Goal: Find specific page/section: Find specific page/section

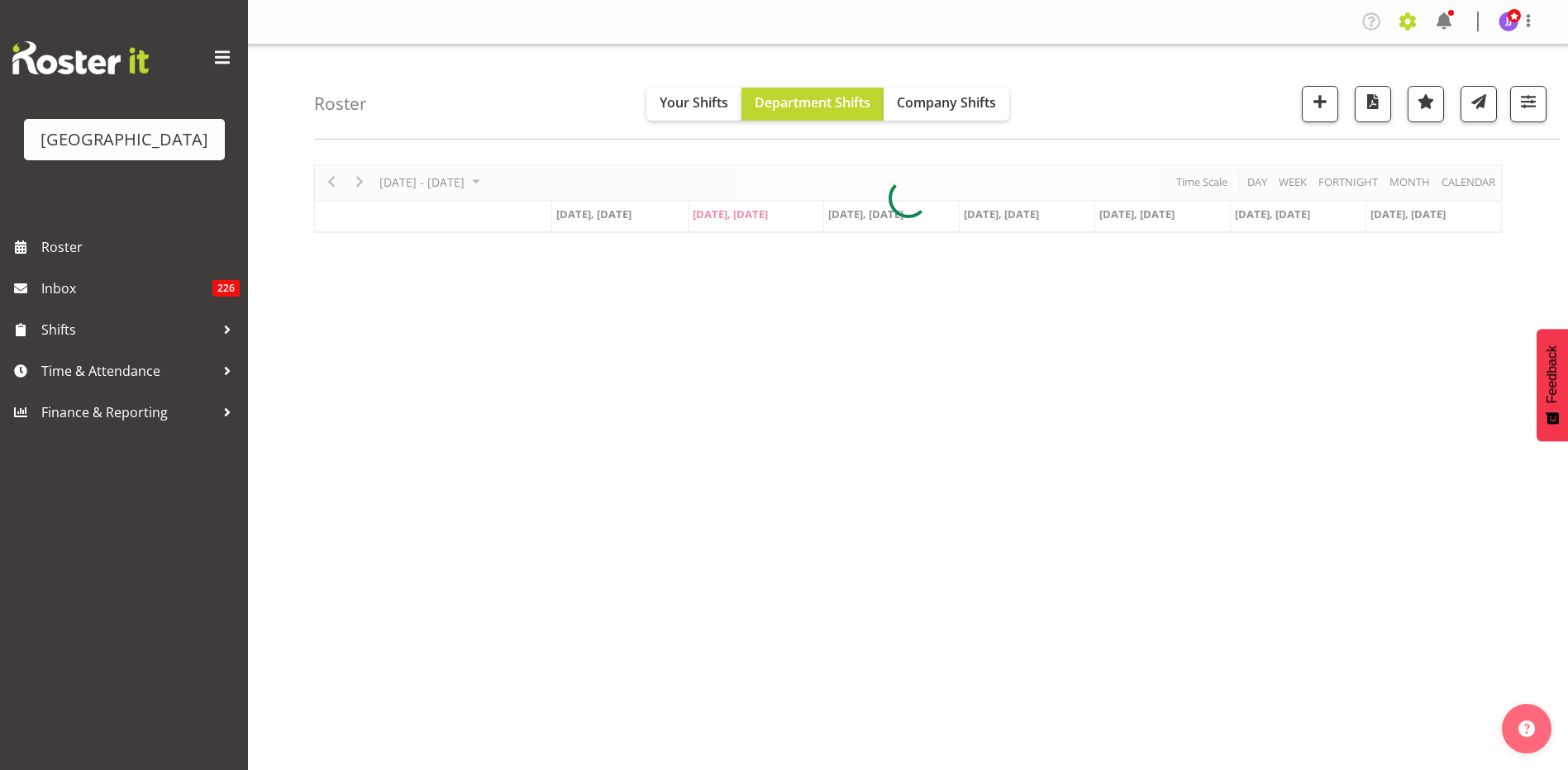
click at [1410, 20] on span at bounding box center [1407, 21] width 26 height 26
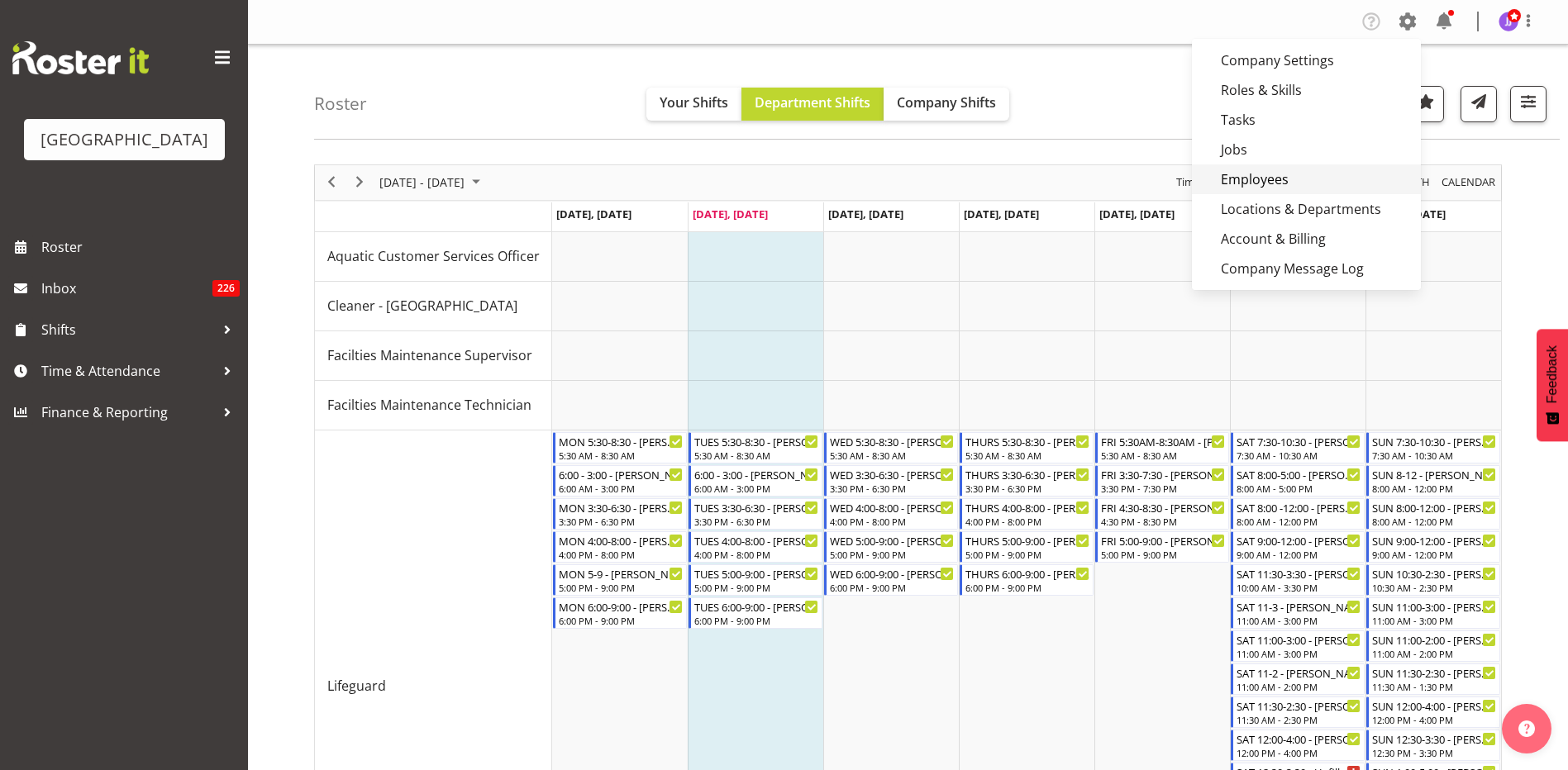
click at [1314, 175] on link "Employees" at bounding box center [1306, 179] width 229 height 30
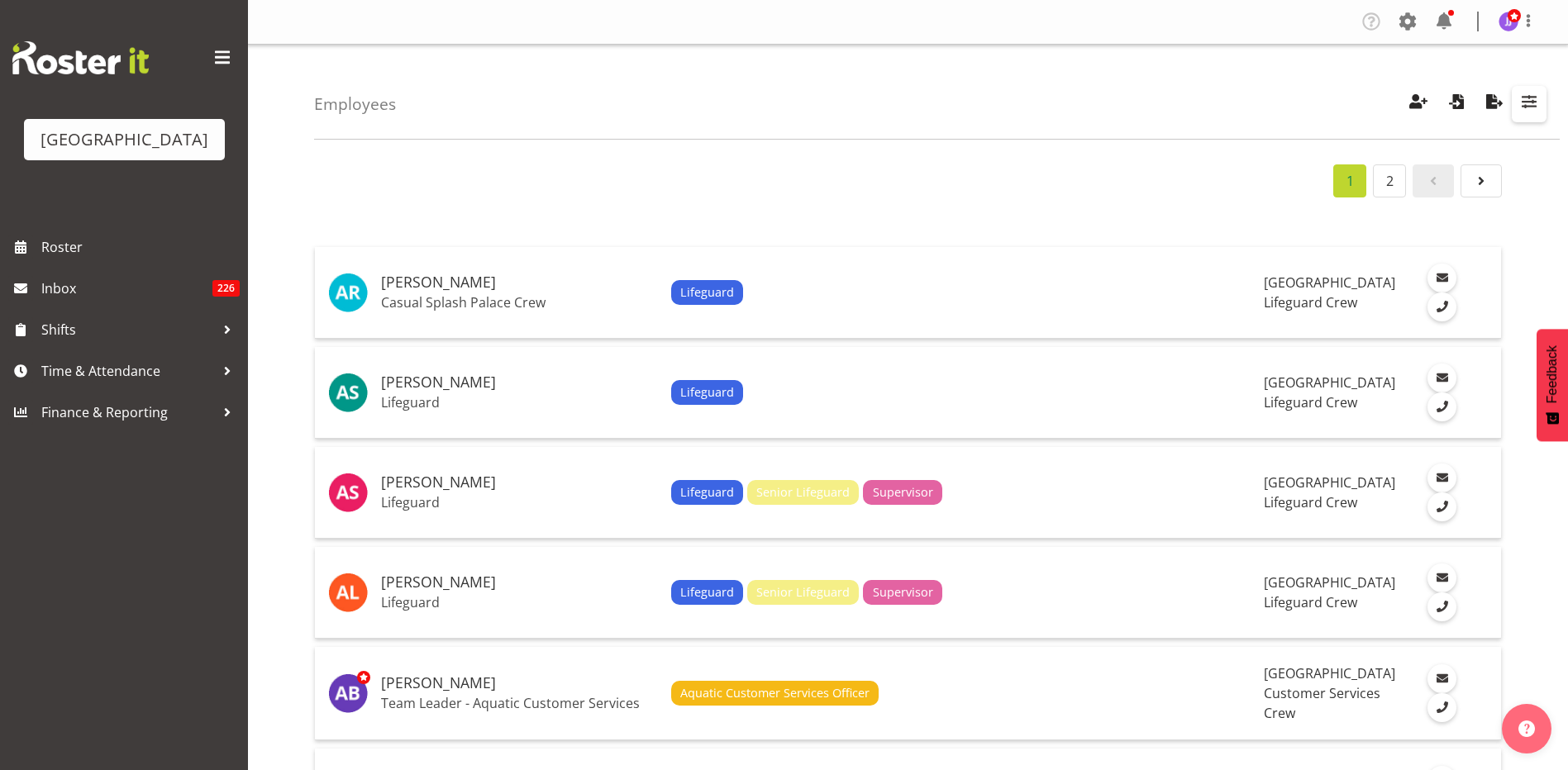
click at [1532, 95] on span "button" at bounding box center [1528, 101] width 21 height 21
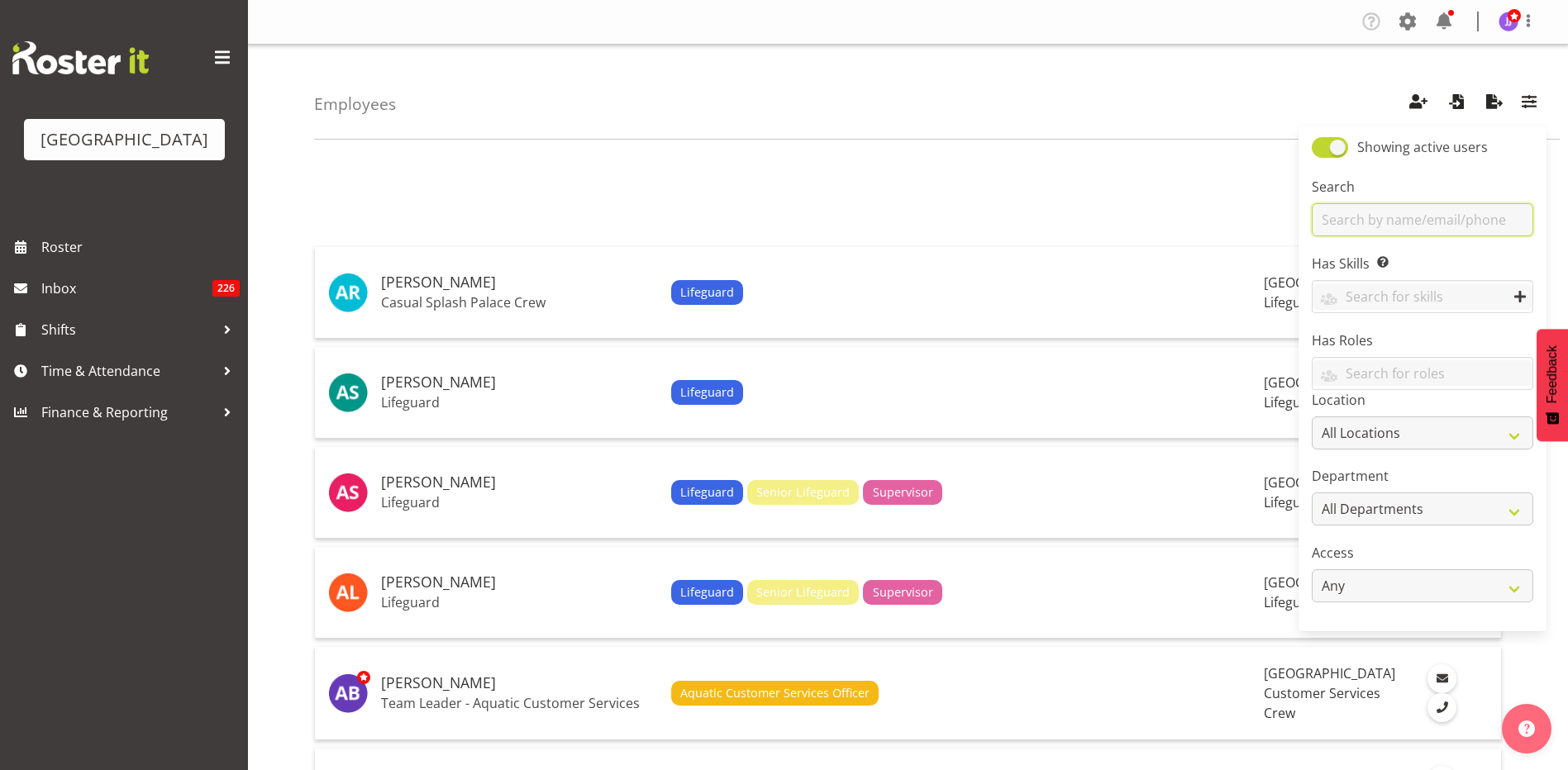
click at [1402, 224] on input "text" at bounding box center [1421, 220] width 221 height 33
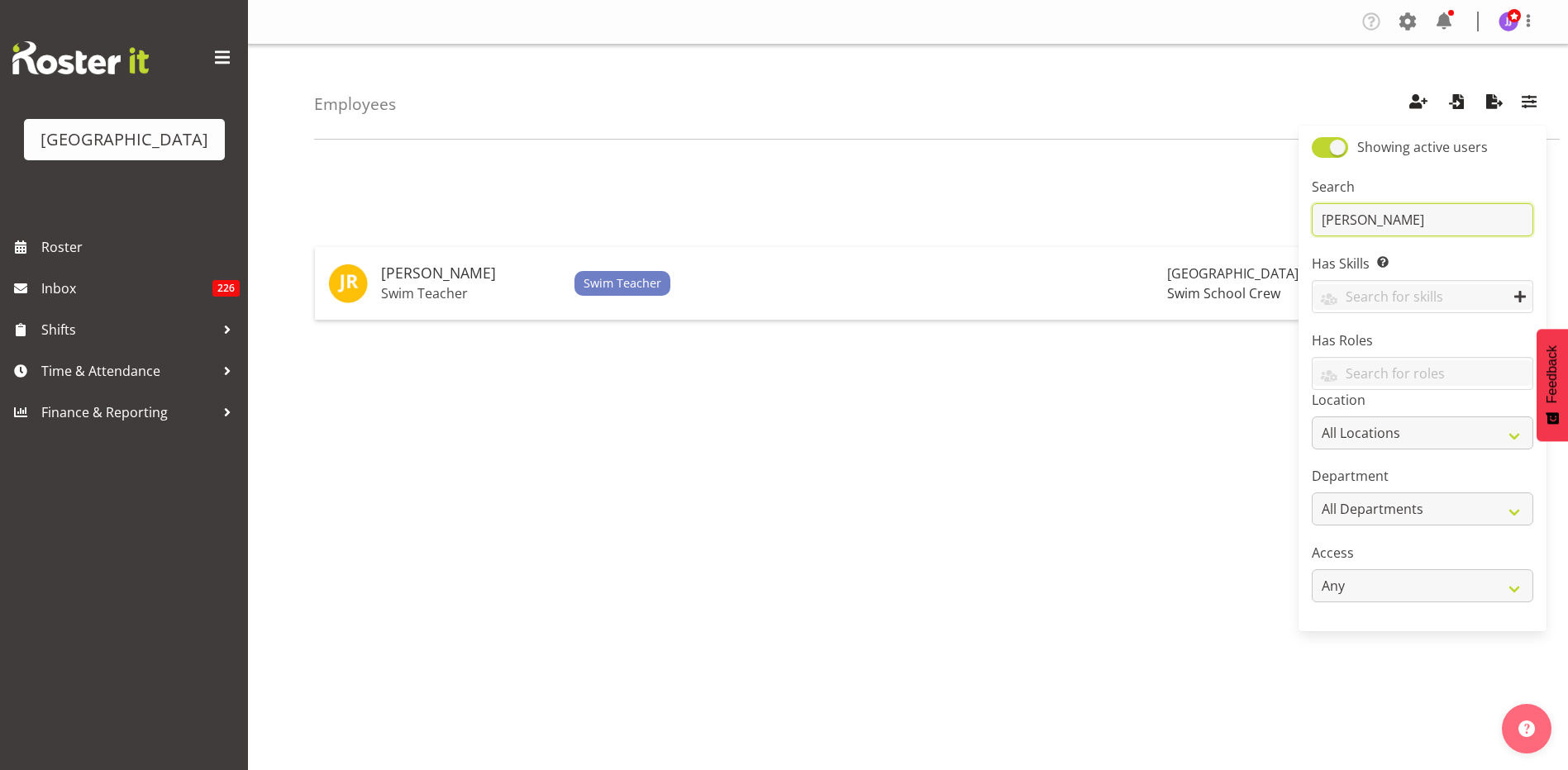
type input "[PERSON_NAME]"
click at [745, 472] on div "1 [PERSON_NAME] Swim Teacher Swim Teacher Splash Palace Swim School Crew 1" at bounding box center [940, 483] width 1253 height 661
